Goal: Task Accomplishment & Management: Use online tool/utility

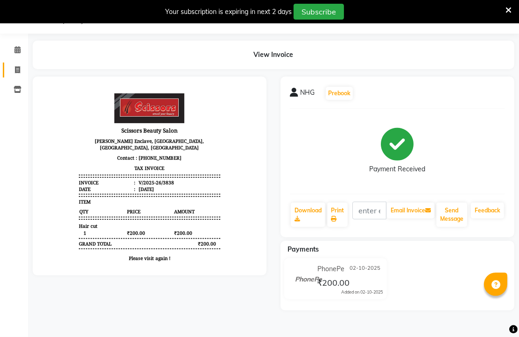
scroll to position [46, 0]
click at [17, 66] on icon at bounding box center [17, 69] width 5 height 7
select select "service"
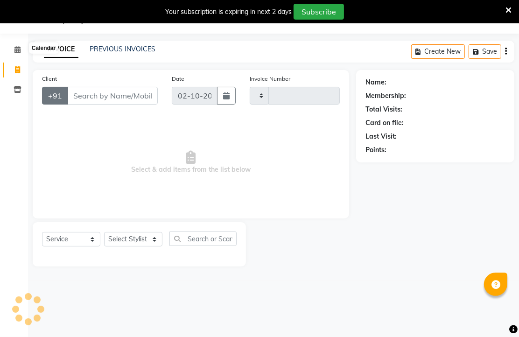
type input "3839"
select select "7057"
click at [101, 104] on input "Client" at bounding box center [112, 96] width 90 height 18
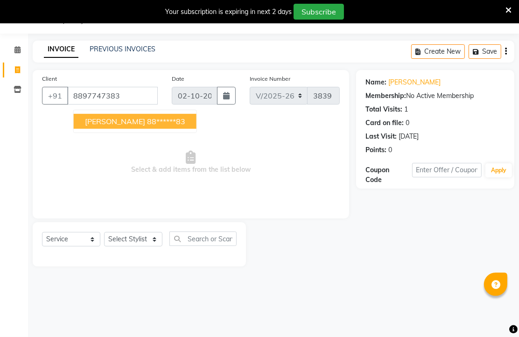
click at [147, 126] on ngb-highlight "88******83" at bounding box center [166, 121] width 38 height 9
type input "88******83"
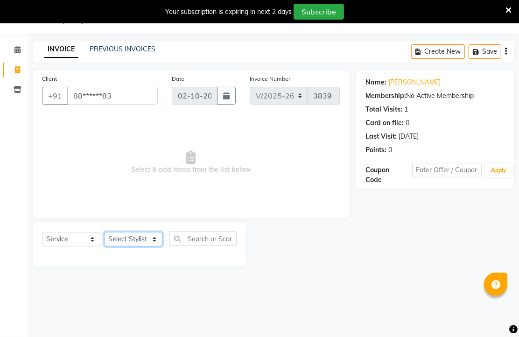
click at [138, 246] on select "Select Stylist Arman [PERSON_NAME] [PERSON_NAME] [PERSON_NAME] Sir Staff" at bounding box center [133, 239] width 58 height 14
select select "89632"
click at [107, 246] on select "Select Stylist Arman [PERSON_NAME] [PERSON_NAME] [PERSON_NAME] Sir Staff" at bounding box center [133, 239] width 58 height 14
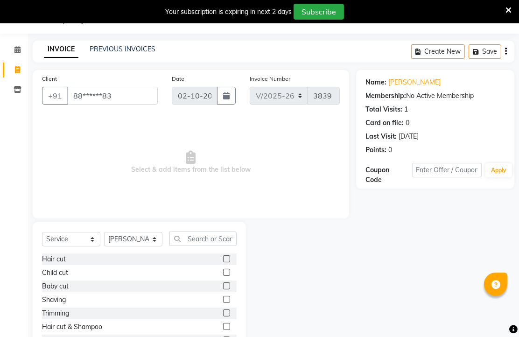
click at [223, 262] on label at bounding box center [226, 258] width 7 height 7
click at [223, 262] on input "checkbox" at bounding box center [226, 259] width 6 height 6
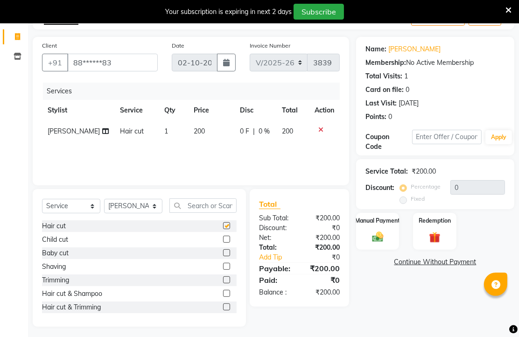
checkbox input "false"
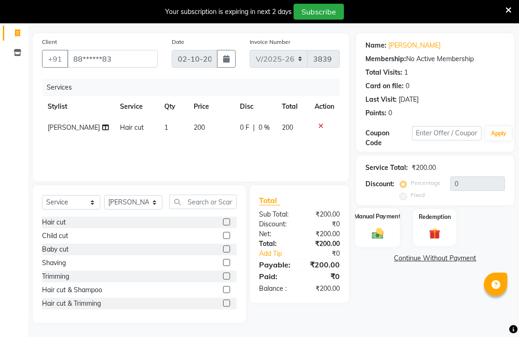
click at [378, 228] on img at bounding box center [377, 233] width 19 height 14
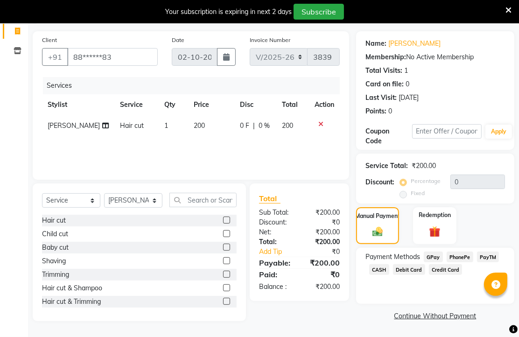
click at [456, 255] on span "PhonePe" at bounding box center [459, 256] width 27 height 11
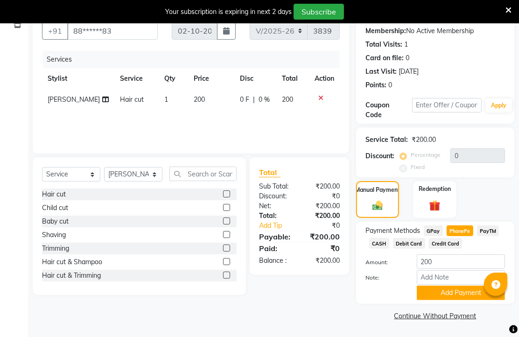
scroll to position [145, 0]
click at [450, 285] on button "Add Payment" at bounding box center [461, 292] width 88 height 14
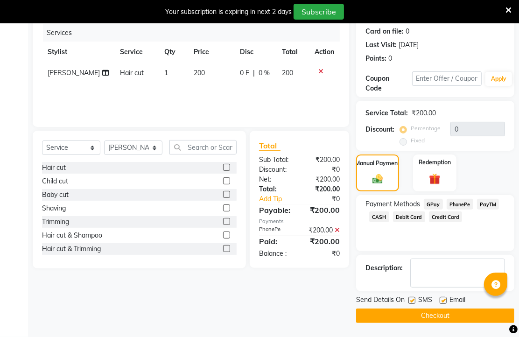
scroll to position [170, 0]
click at [446, 297] on label at bounding box center [442, 300] width 7 height 7
click at [445, 298] on input "checkbox" at bounding box center [442, 301] width 6 height 6
checkbox input "false"
click at [436, 315] on button "Checkout" at bounding box center [435, 315] width 158 height 14
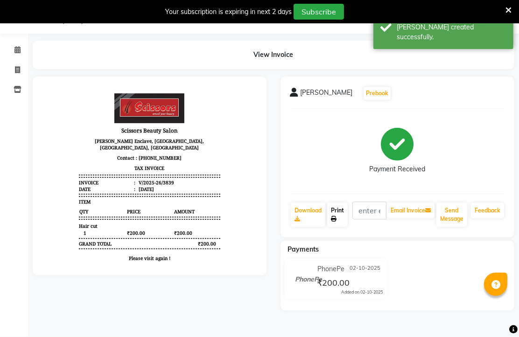
click at [342, 211] on link "Print" at bounding box center [337, 214] width 21 height 24
